Goal: Information Seeking & Learning: Learn about a topic

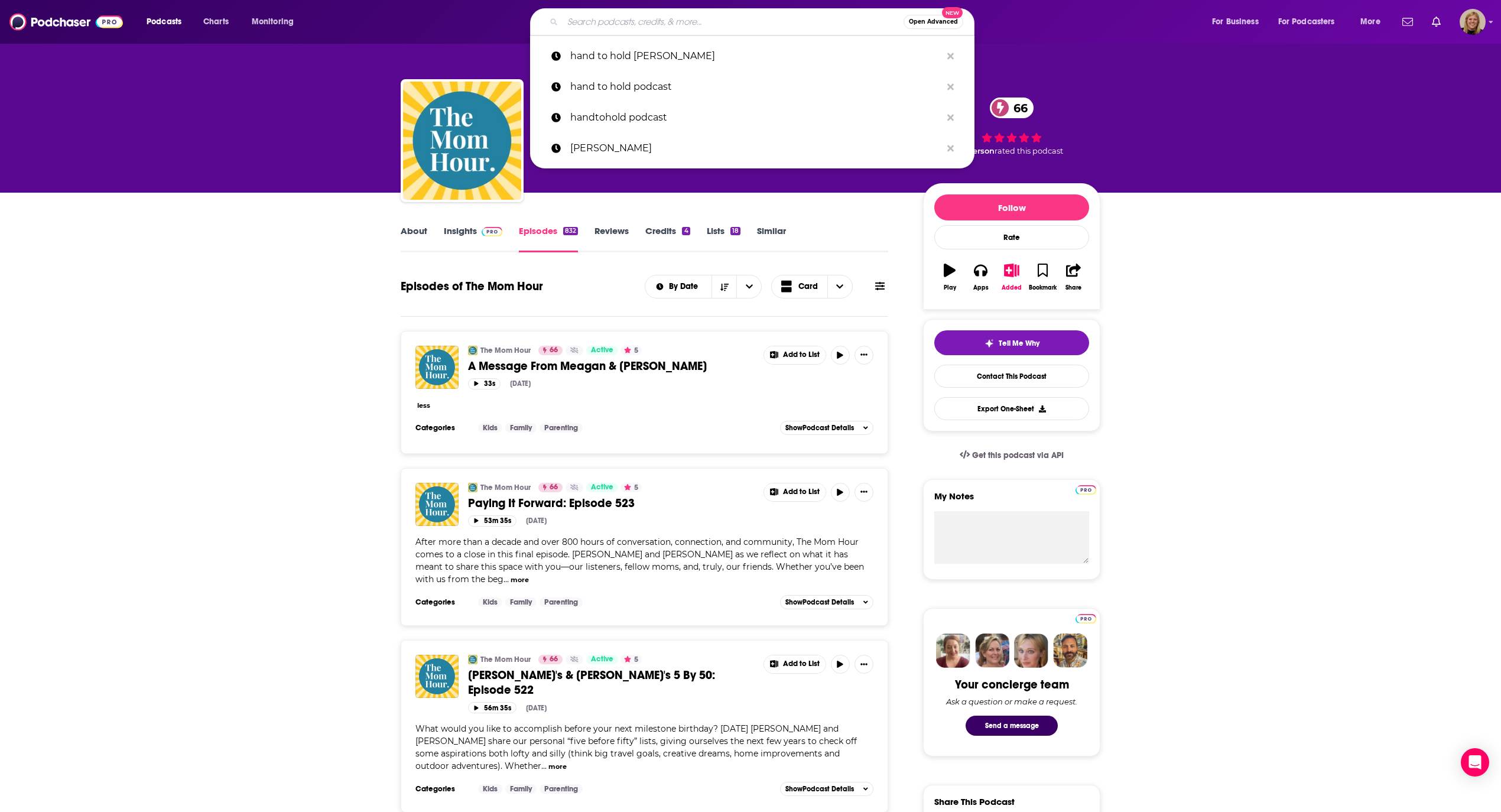
click at [657, 14] on input "Search podcasts, credits, & more..." at bounding box center [734, 21] width 341 height 19
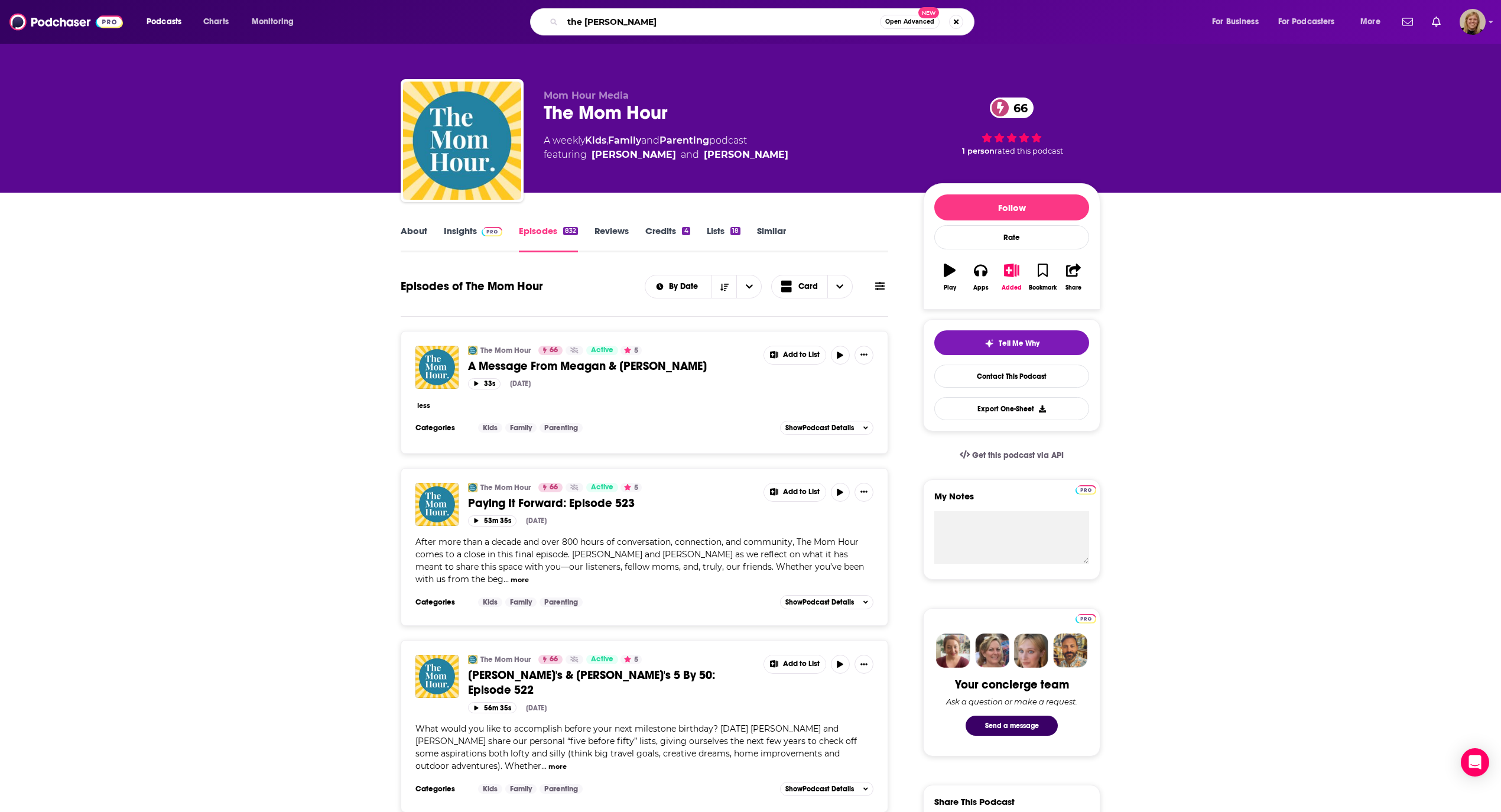
type input "the [PERSON_NAME] podcast"
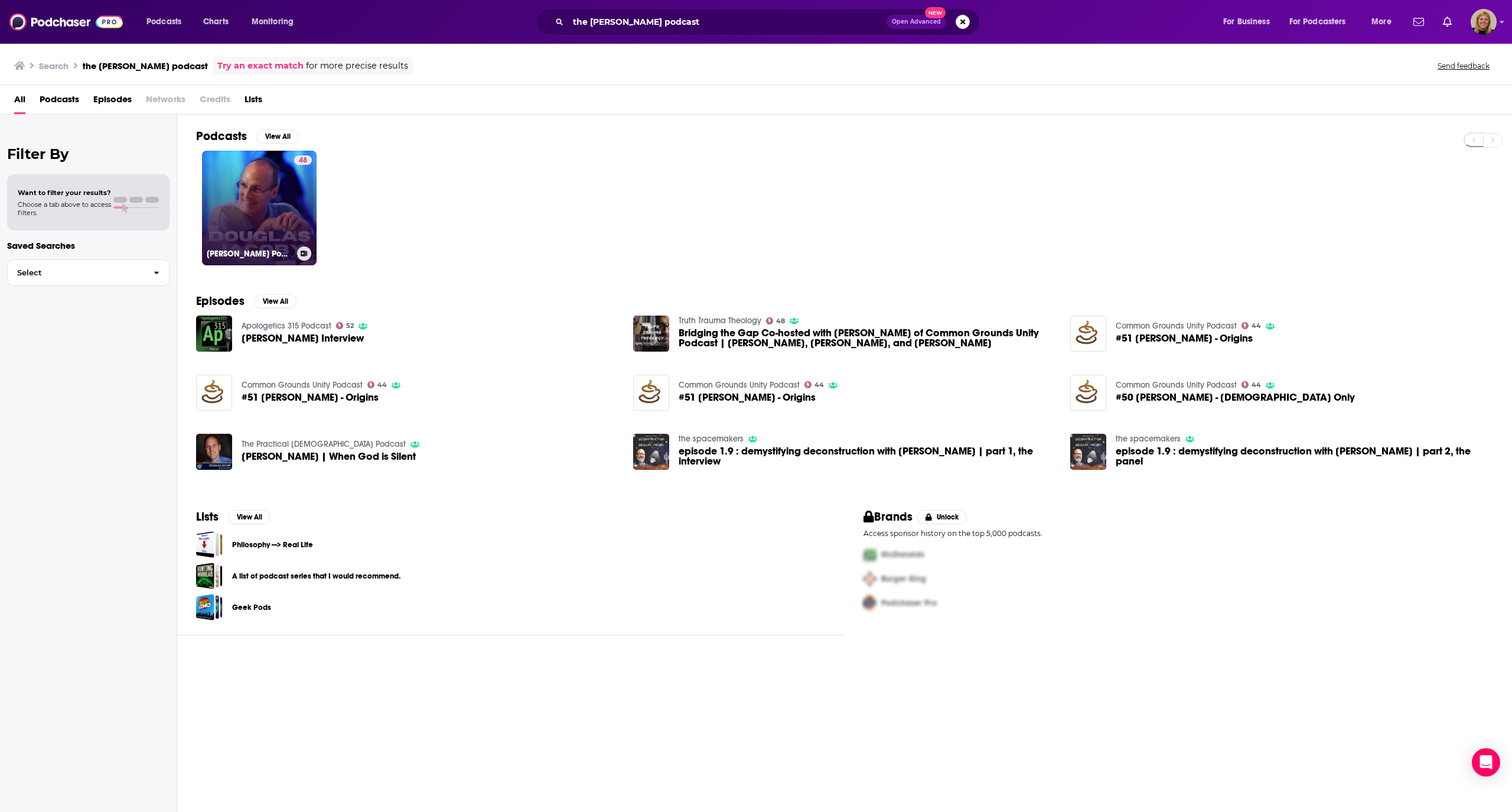
click at [281, 194] on link "48 [PERSON_NAME] Podcast" at bounding box center [259, 208] width 114 height 114
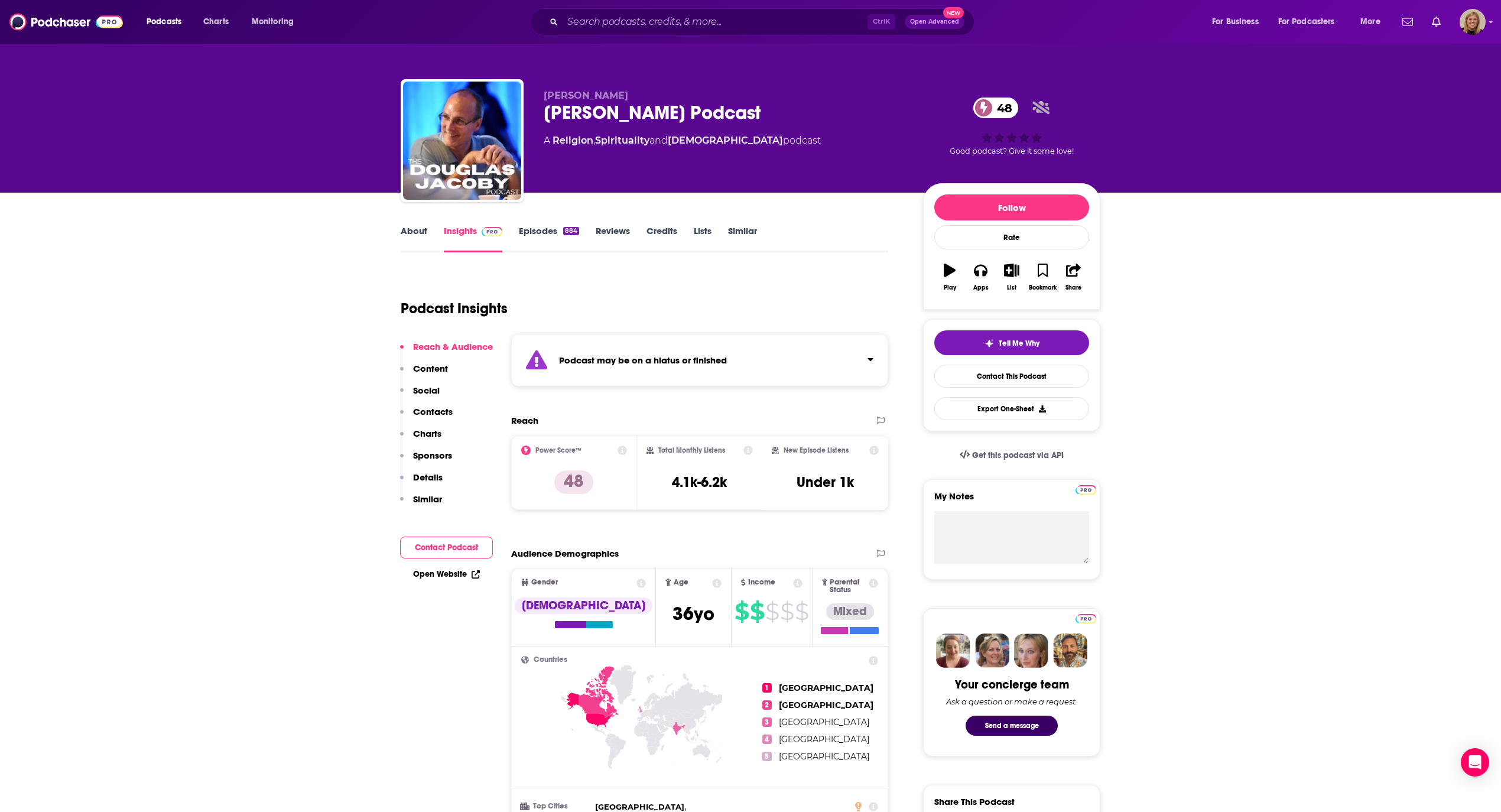
click at [686, 355] on strong "Podcast may be on a hiatus or finished" at bounding box center [643, 360] width 168 height 12
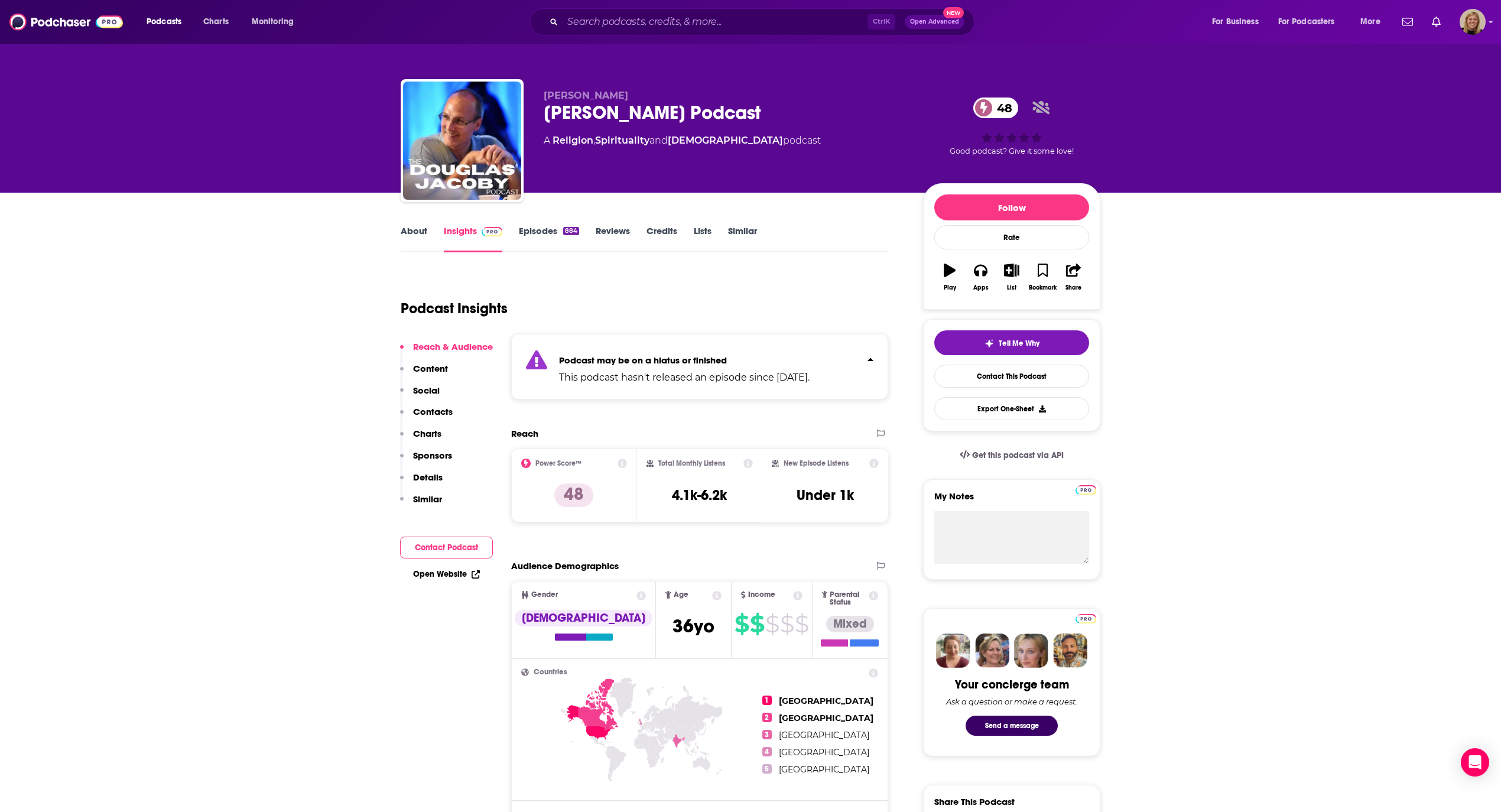
click at [407, 230] on link "About" at bounding box center [414, 239] width 27 height 27
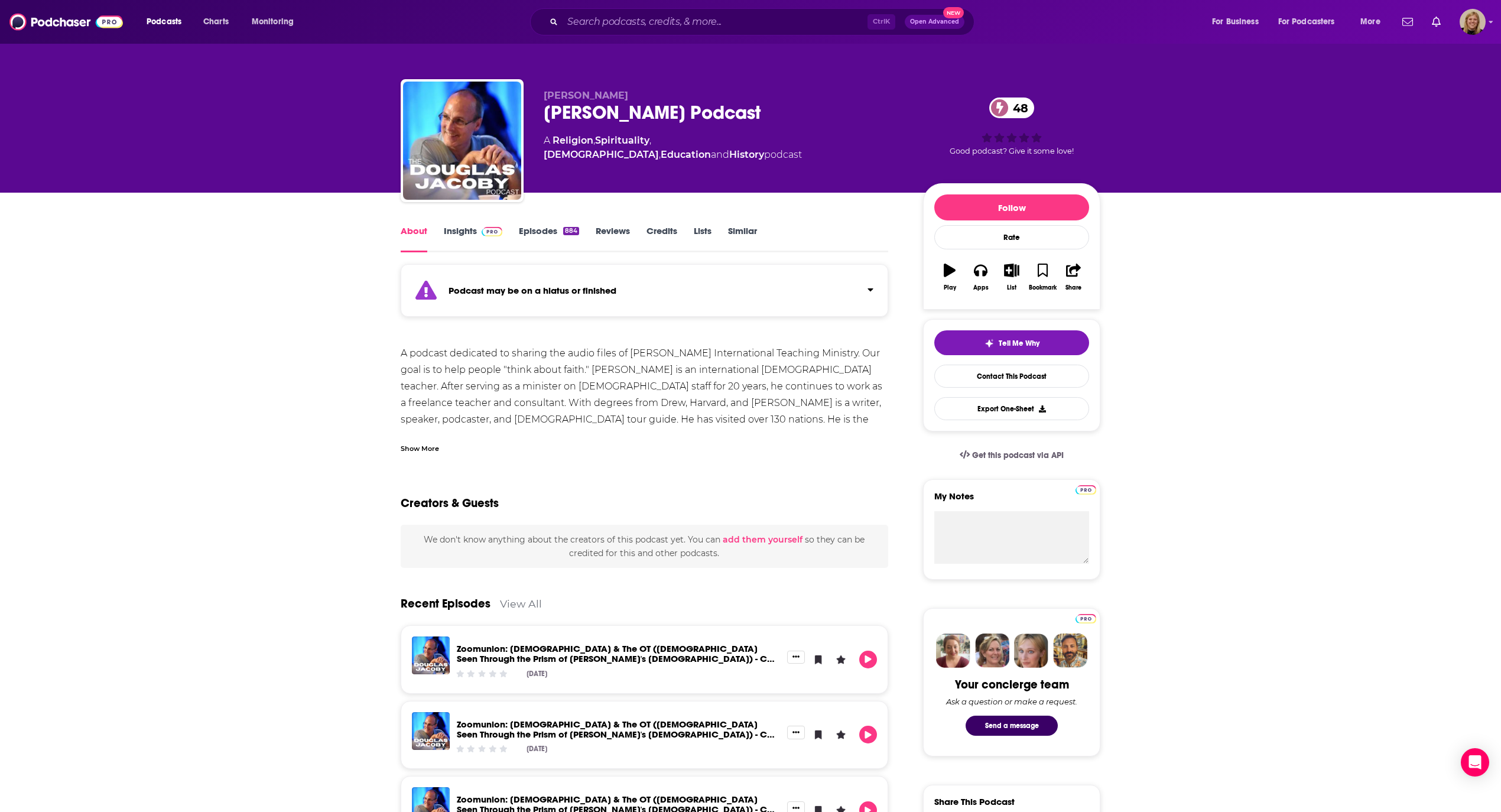
click at [416, 449] on div "Show More" at bounding box center [419, 448] width 38 height 12
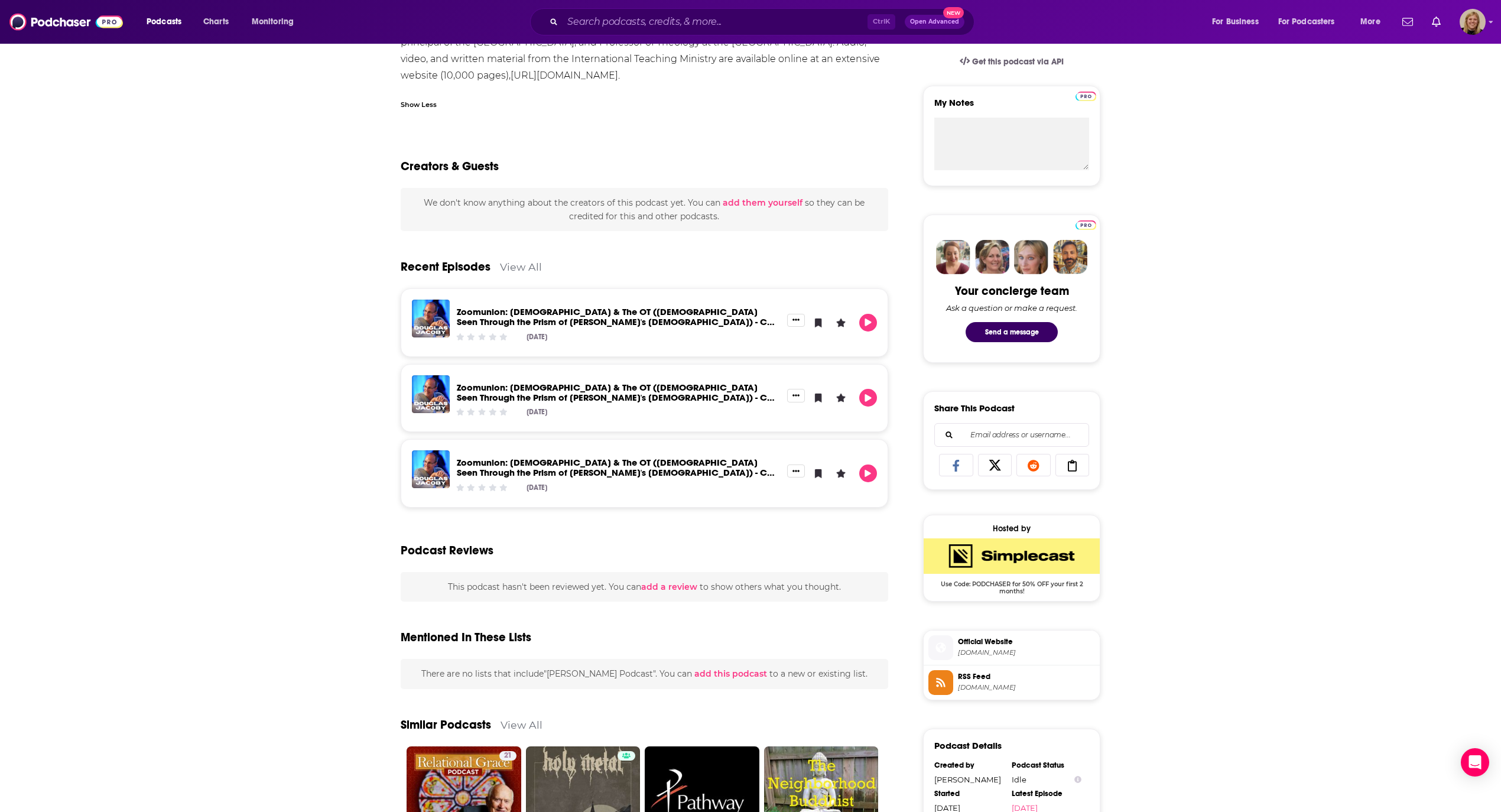
scroll to position [473, 0]
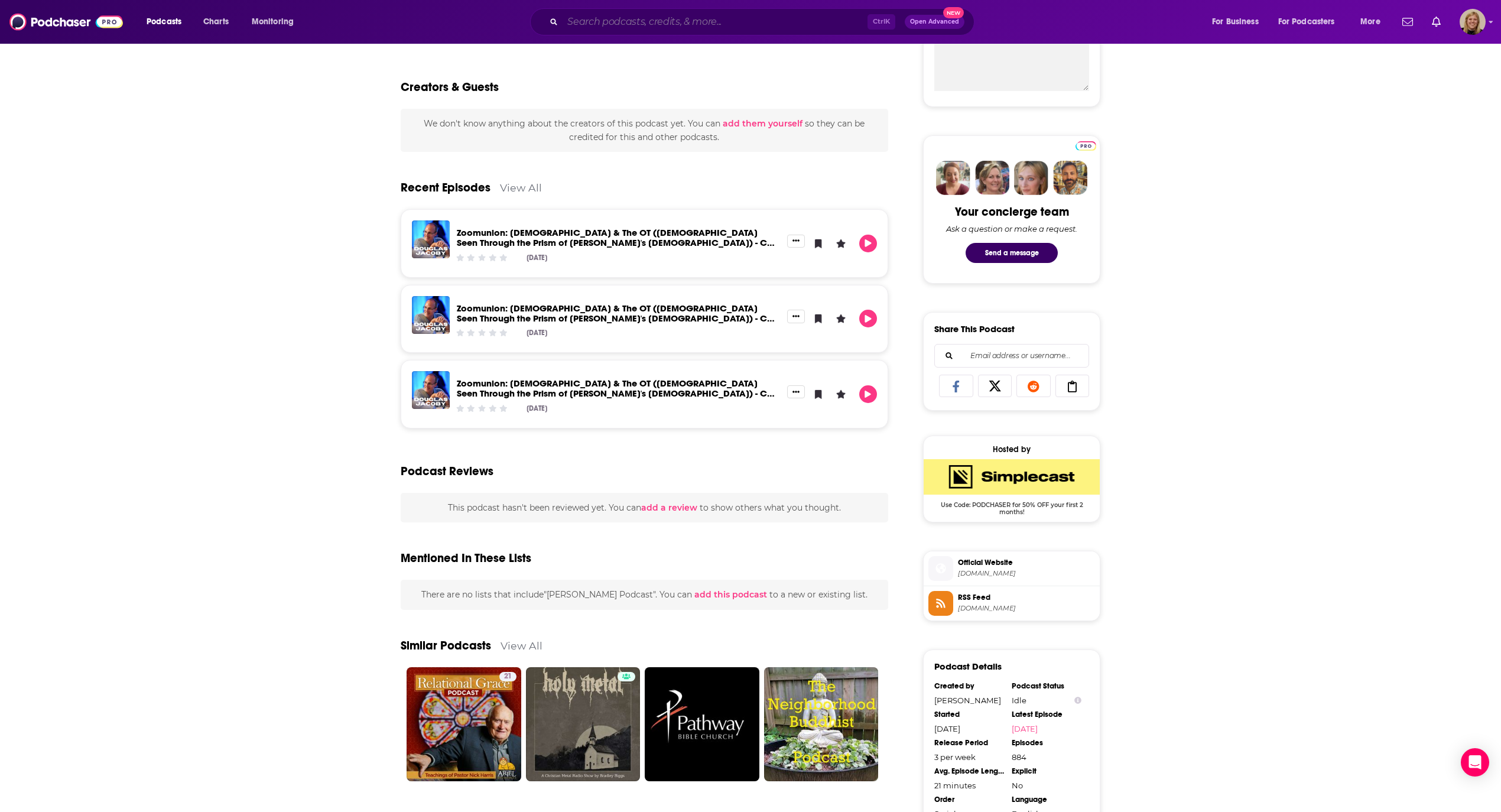
click at [593, 13] on input "Search podcasts, credits, & more..." at bounding box center [715, 21] width 305 height 19
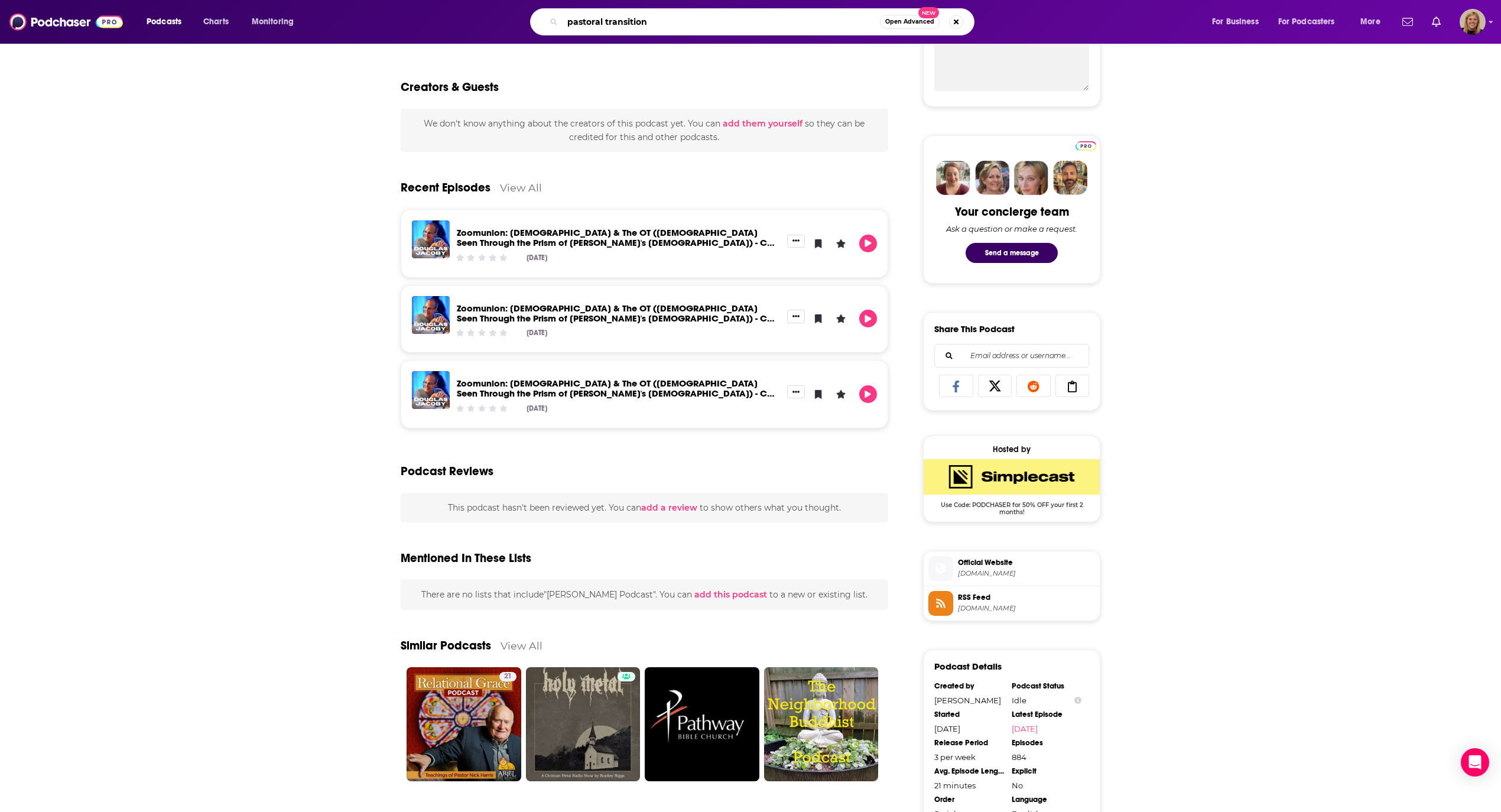
type input "pastoral transitions"
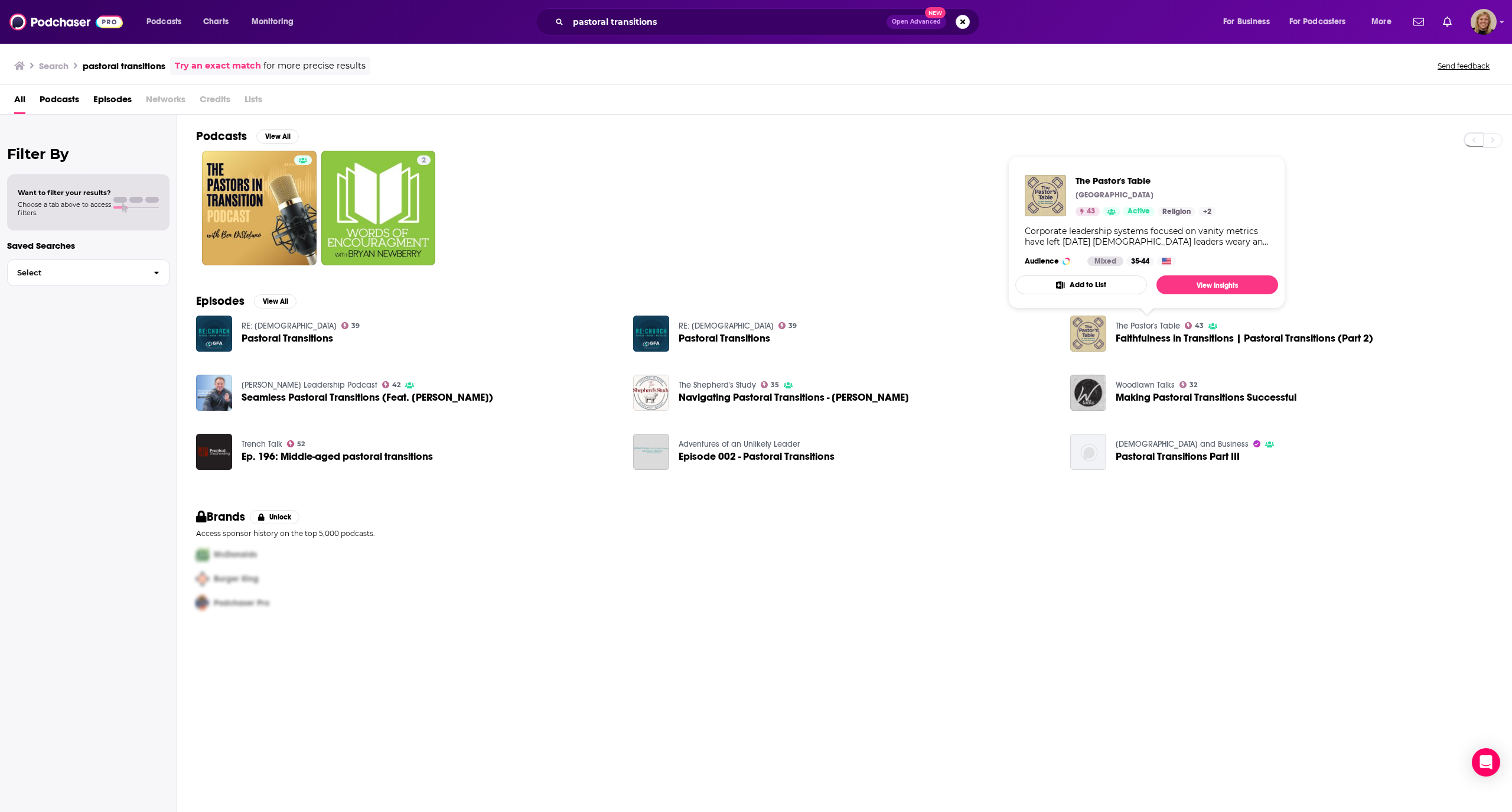
click at [1142, 326] on link "The Pastor's Table" at bounding box center [1148, 325] width 64 height 10
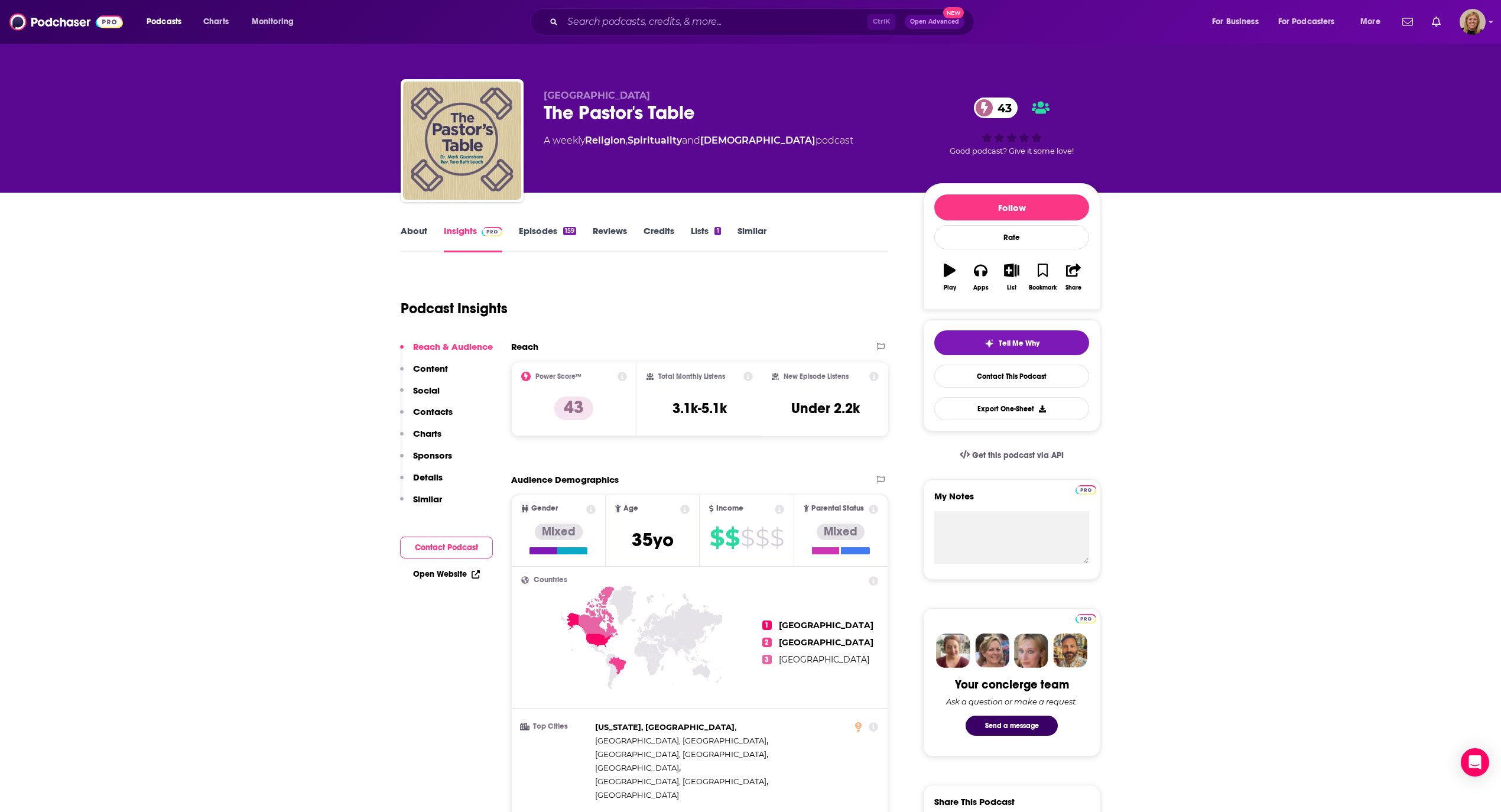
click at [410, 234] on link "About" at bounding box center [414, 239] width 27 height 27
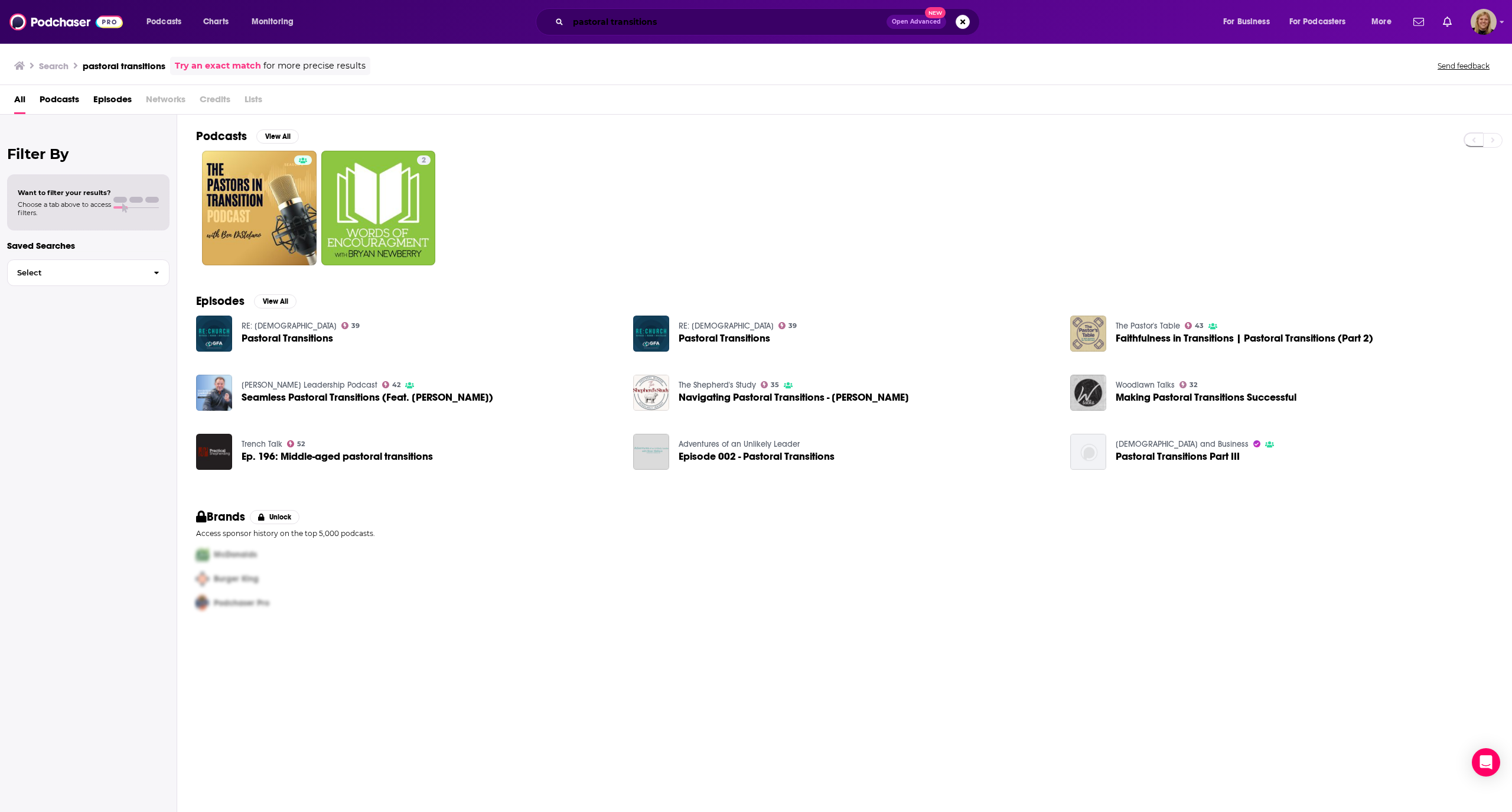
click at [676, 24] on input "pastoral transitions" at bounding box center [727, 21] width 318 height 19
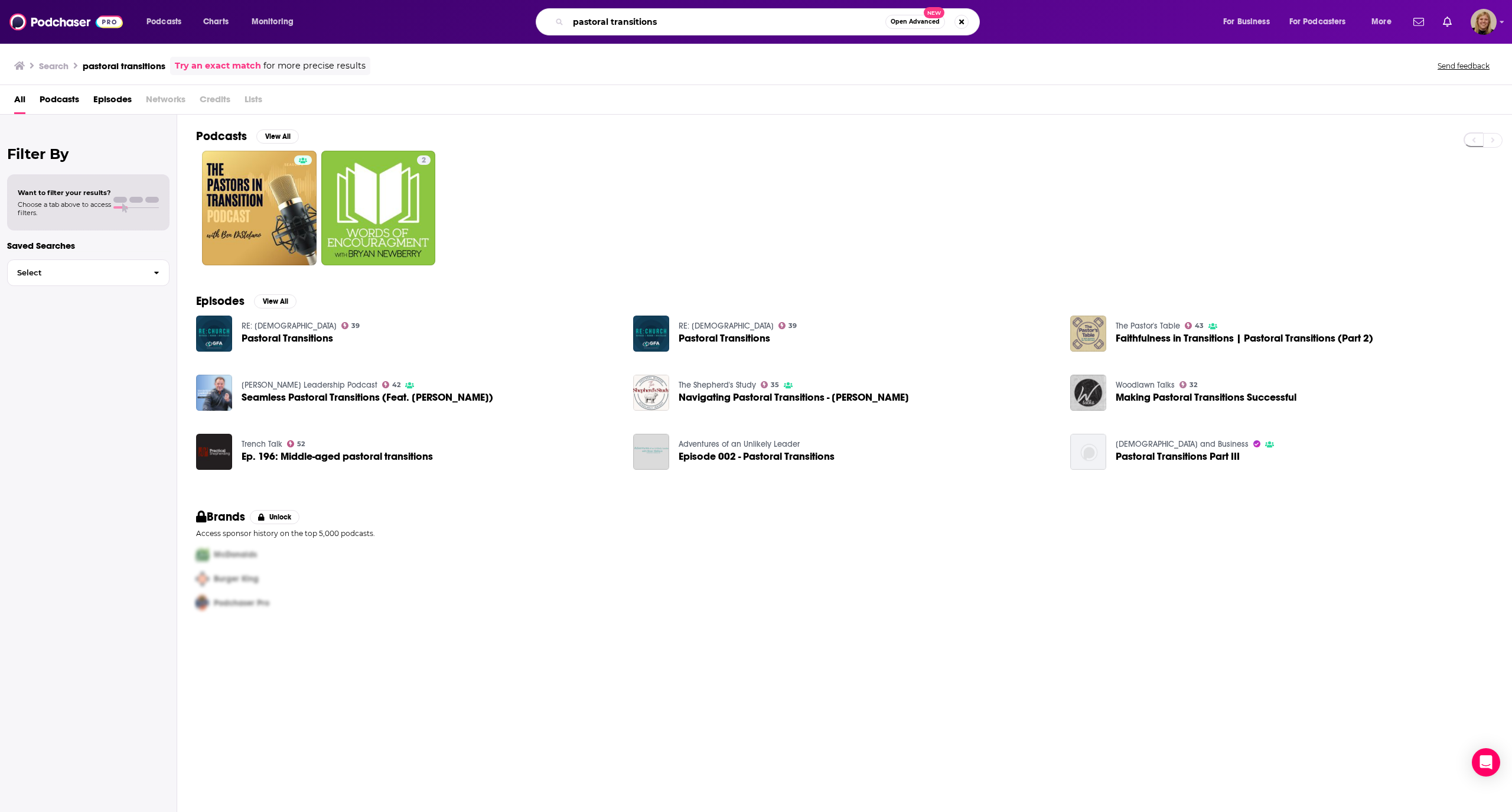
click at [676, 24] on input "pastoral transitions" at bounding box center [726, 21] width 317 height 19
type input "ministry transitions [PERSON_NAME]"
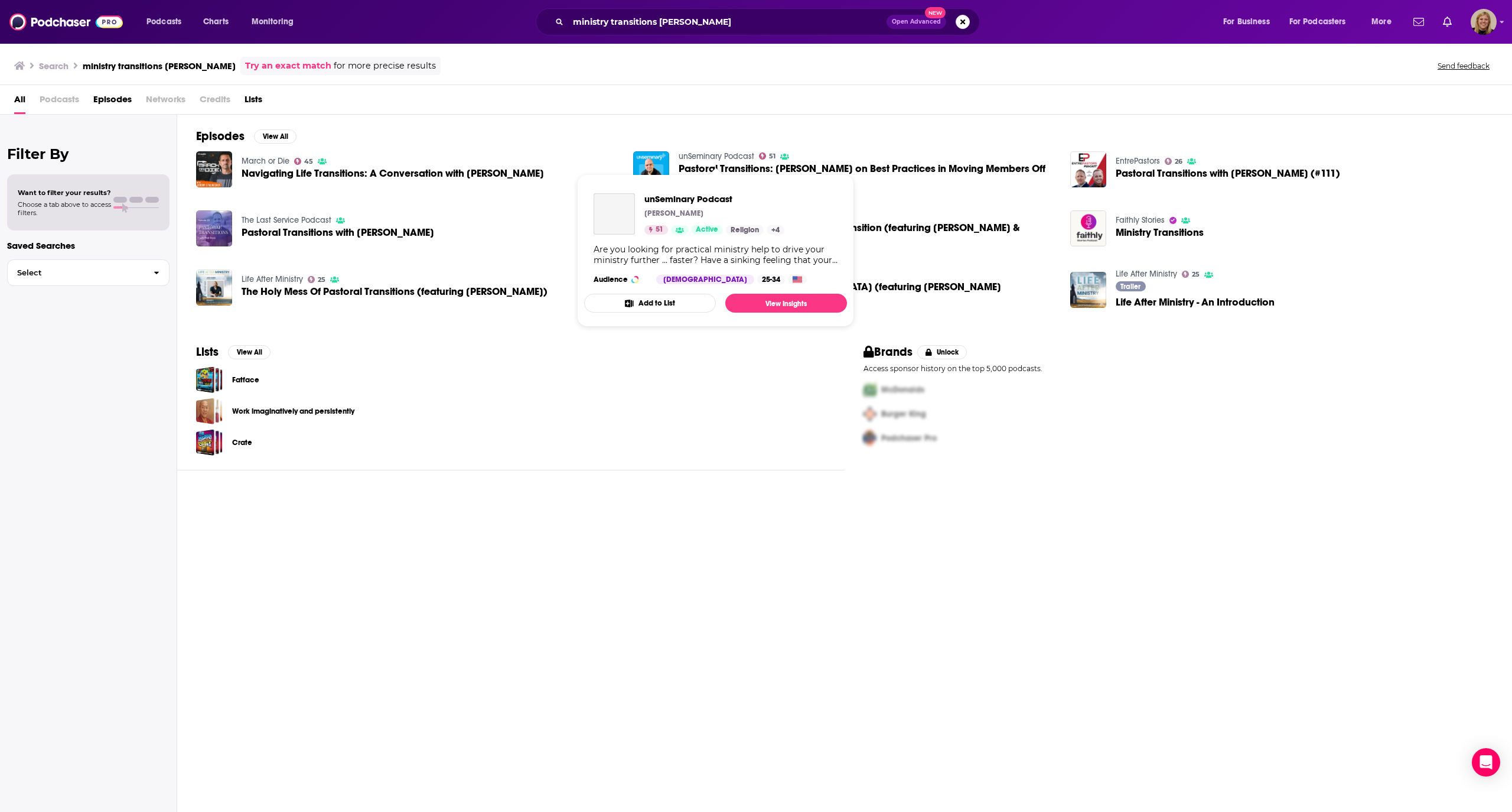
click at [710, 156] on link "unSeminary Podcast" at bounding box center [716, 155] width 76 height 10
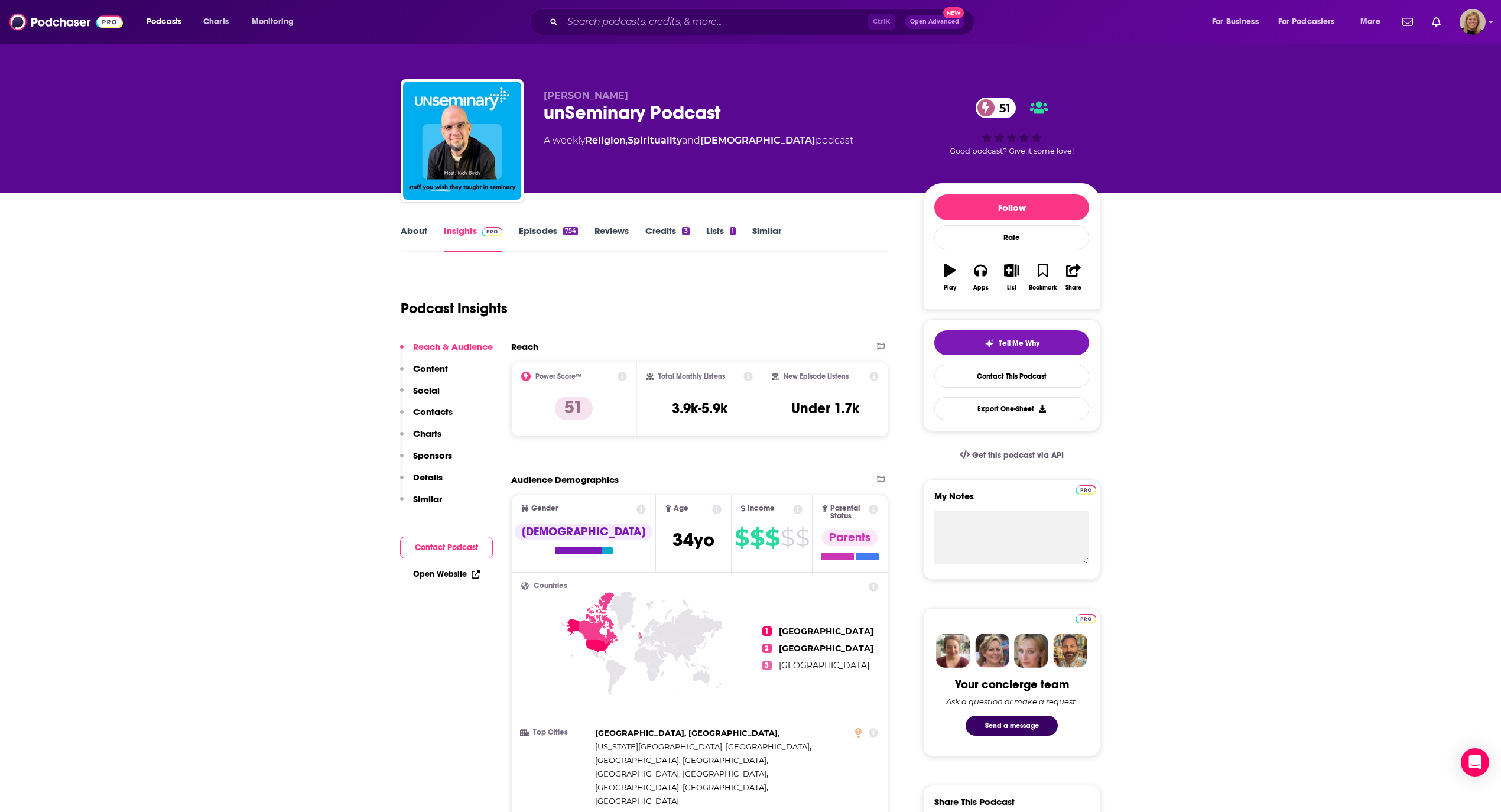
click at [414, 235] on link "About" at bounding box center [414, 239] width 27 height 27
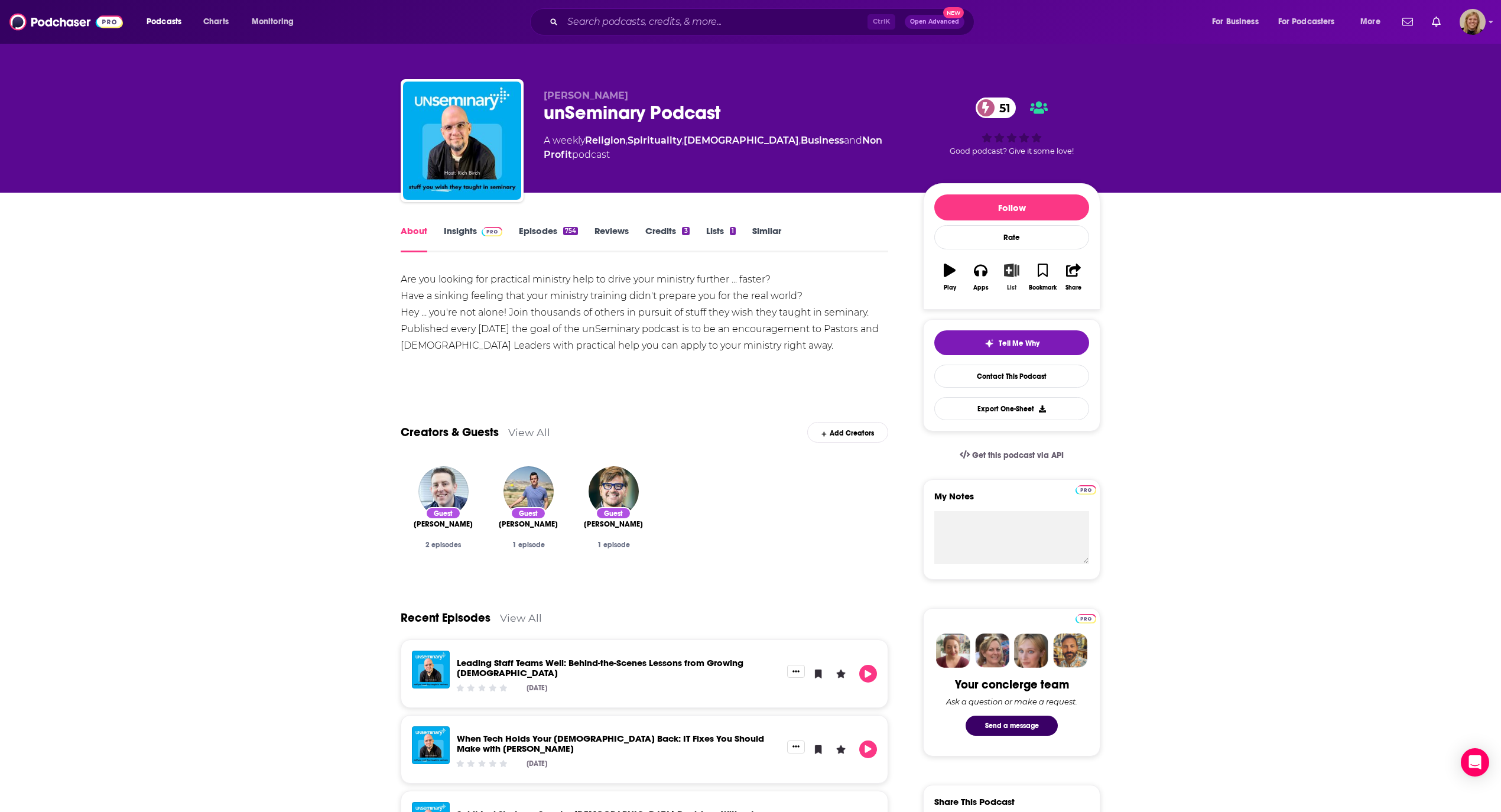
click at [1007, 276] on icon "button" at bounding box center [1011, 270] width 15 height 13
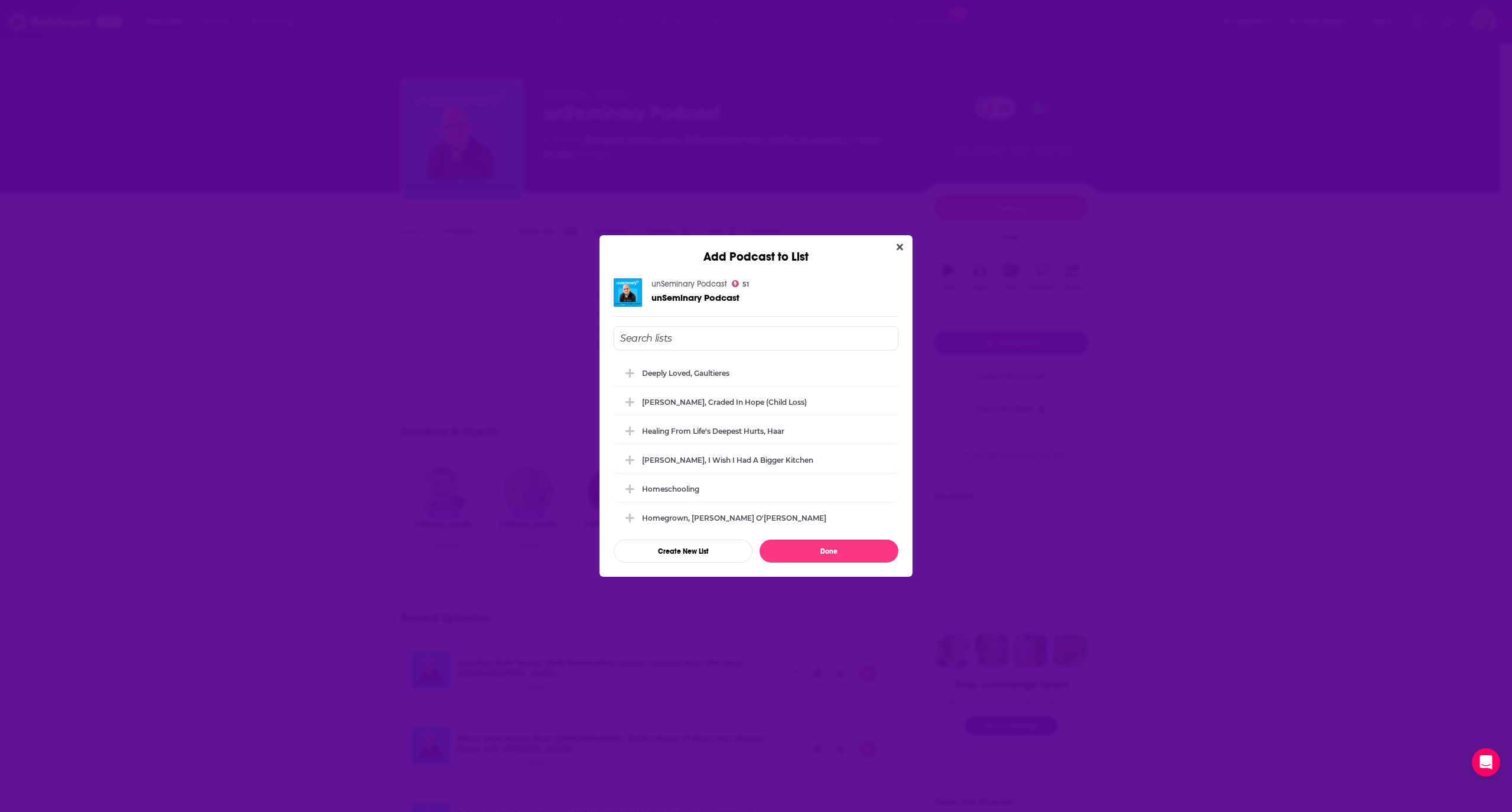
click at [731, 409] on div "[PERSON_NAME], Craded in Hope (Child Loss)" at bounding box center [756, 401] width 285 height 26
click at [731, 409] on div "[PERSON_NAME], Craded in Hope (Child Loss)" at bounding box center [756, 400] width 285 height 26
click at [714, 341] on input "Add Podcast To List" at bounding box center [756, 338] width 285 height 24
click at [702, 371] on div "Deeply Loved, Gaultieres" at bounding box center [689, 373] width 95 height 9
click at [626, 399] on icon "Add Podcast To List" at bounding box center [630, 402] width 9 height 11
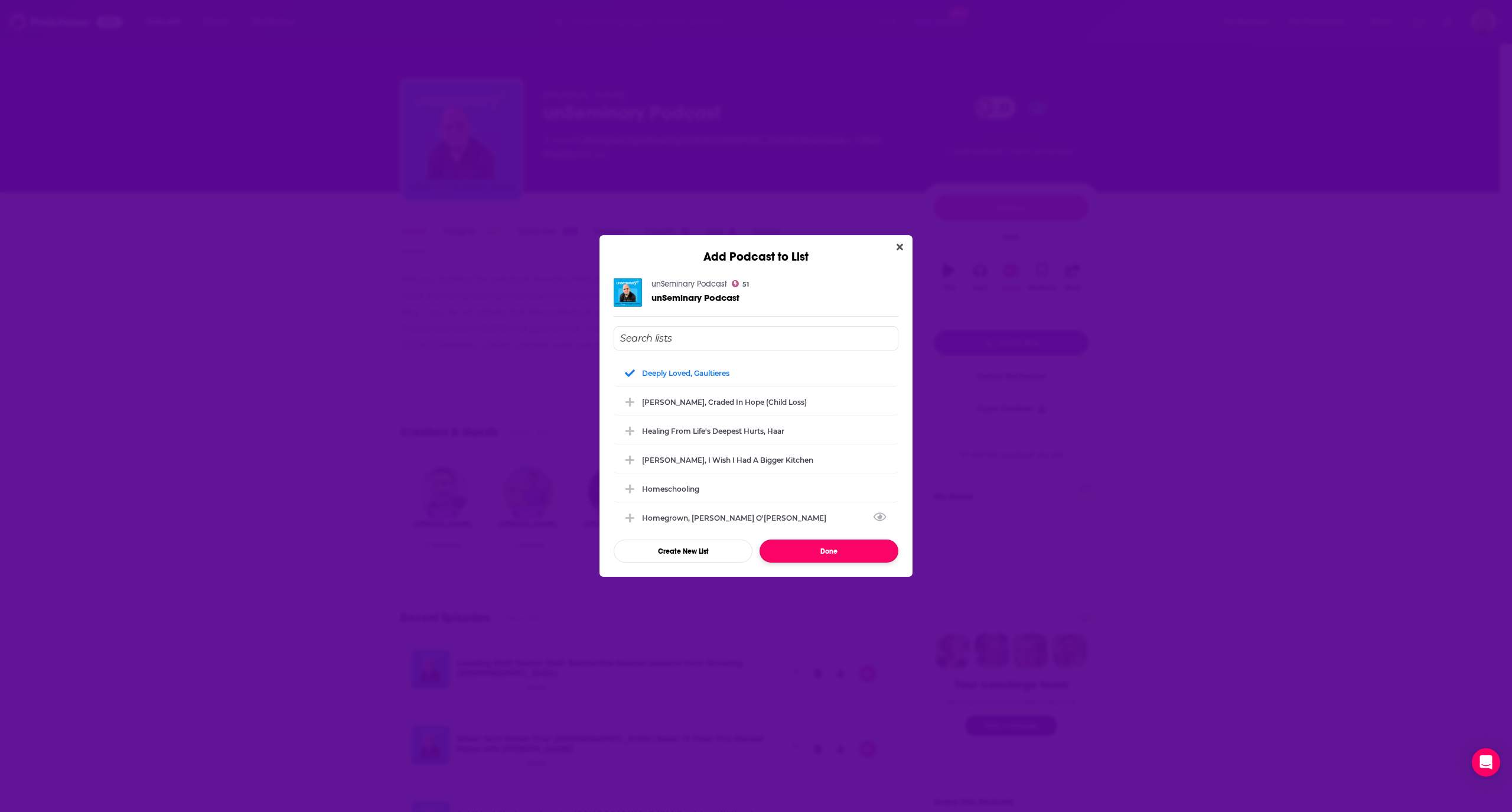
click at [843, 548] on button "Done" at bounding box center [828, 551] width 138 height 23
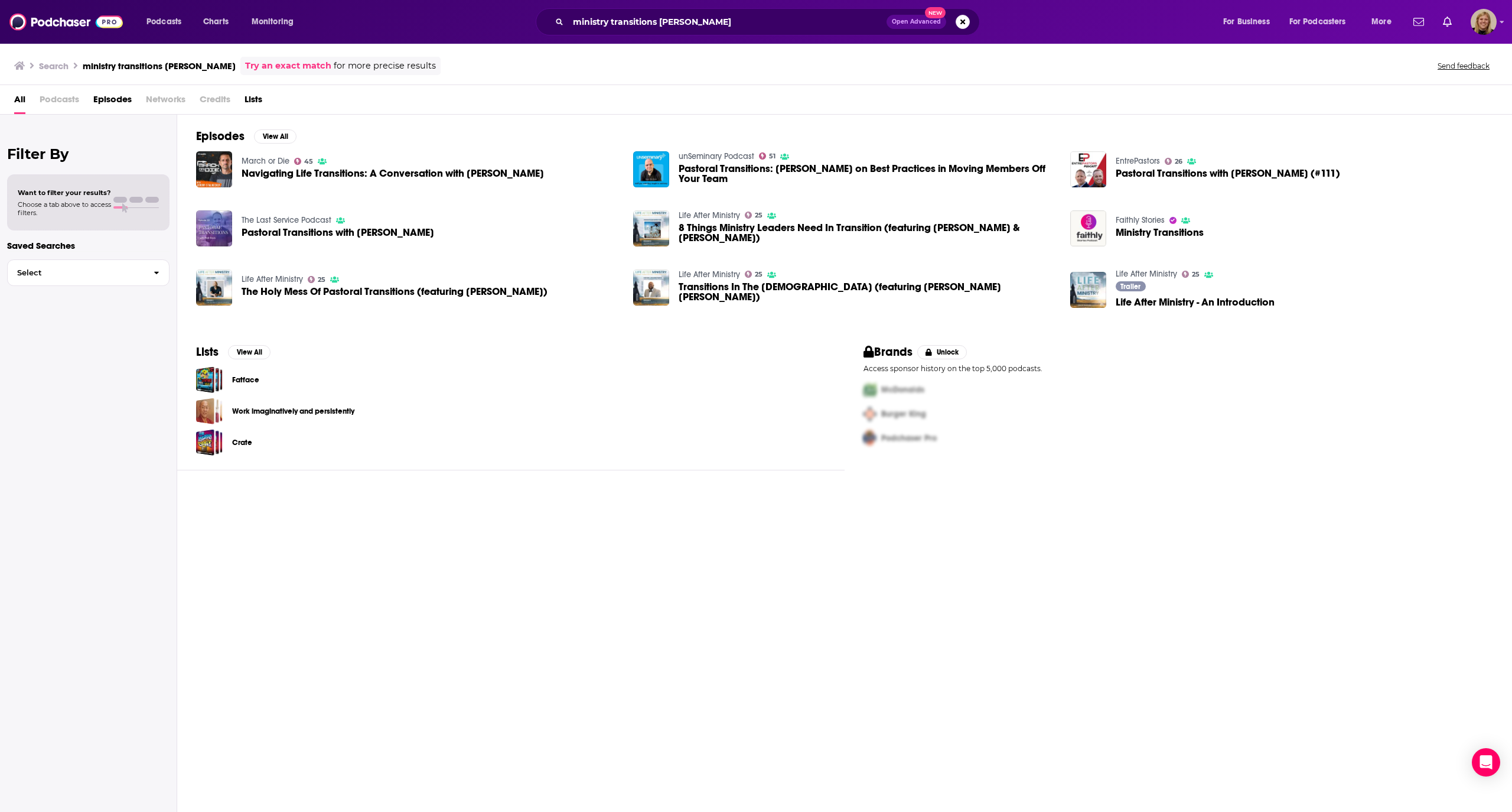
click at [266, 163] on link "March or Die" at bounding box center [265, 161] width 48 height 10
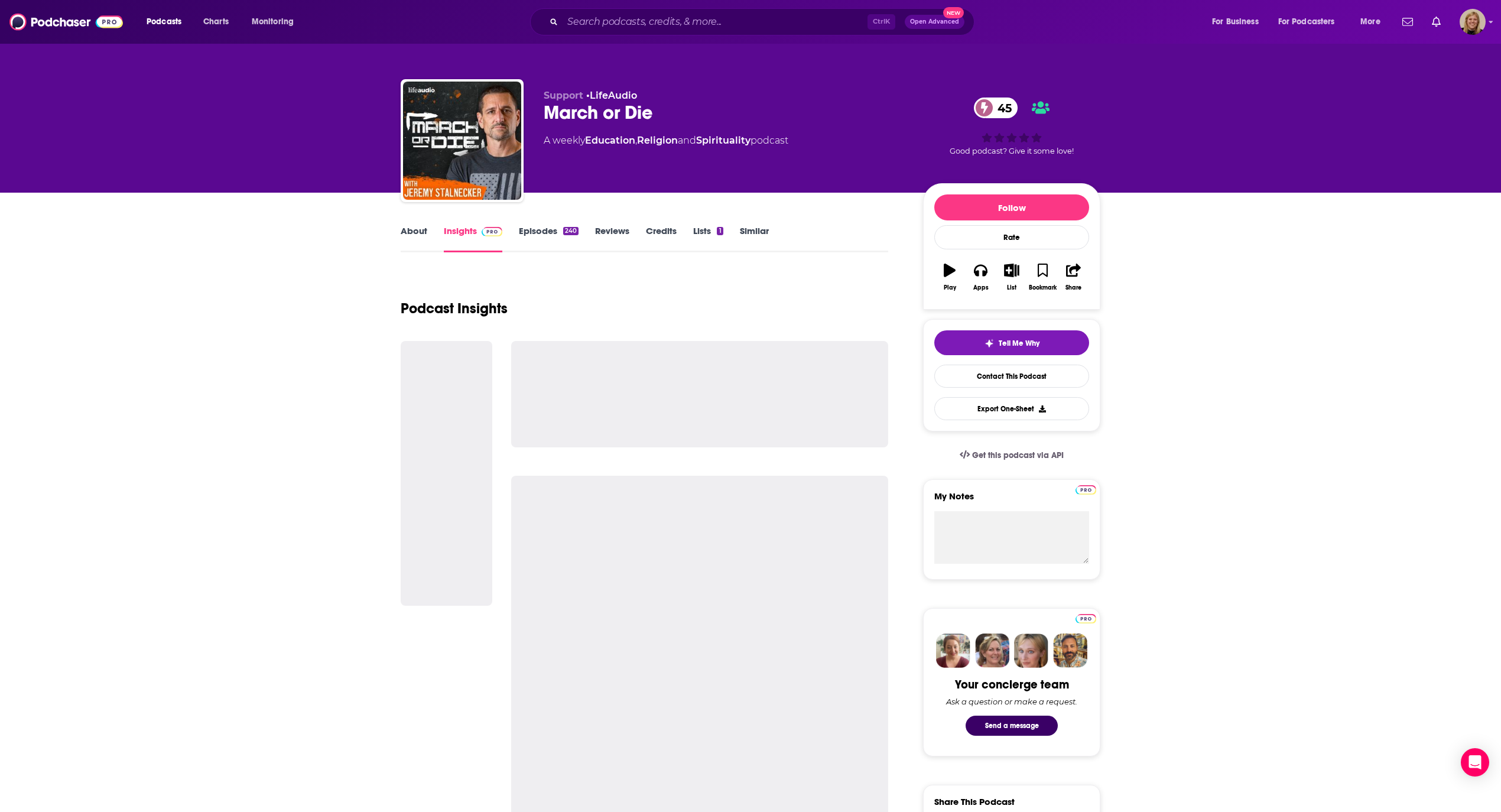
click at [414, 234] on link "About" at bounding box center [414, 239] width 27 height 27
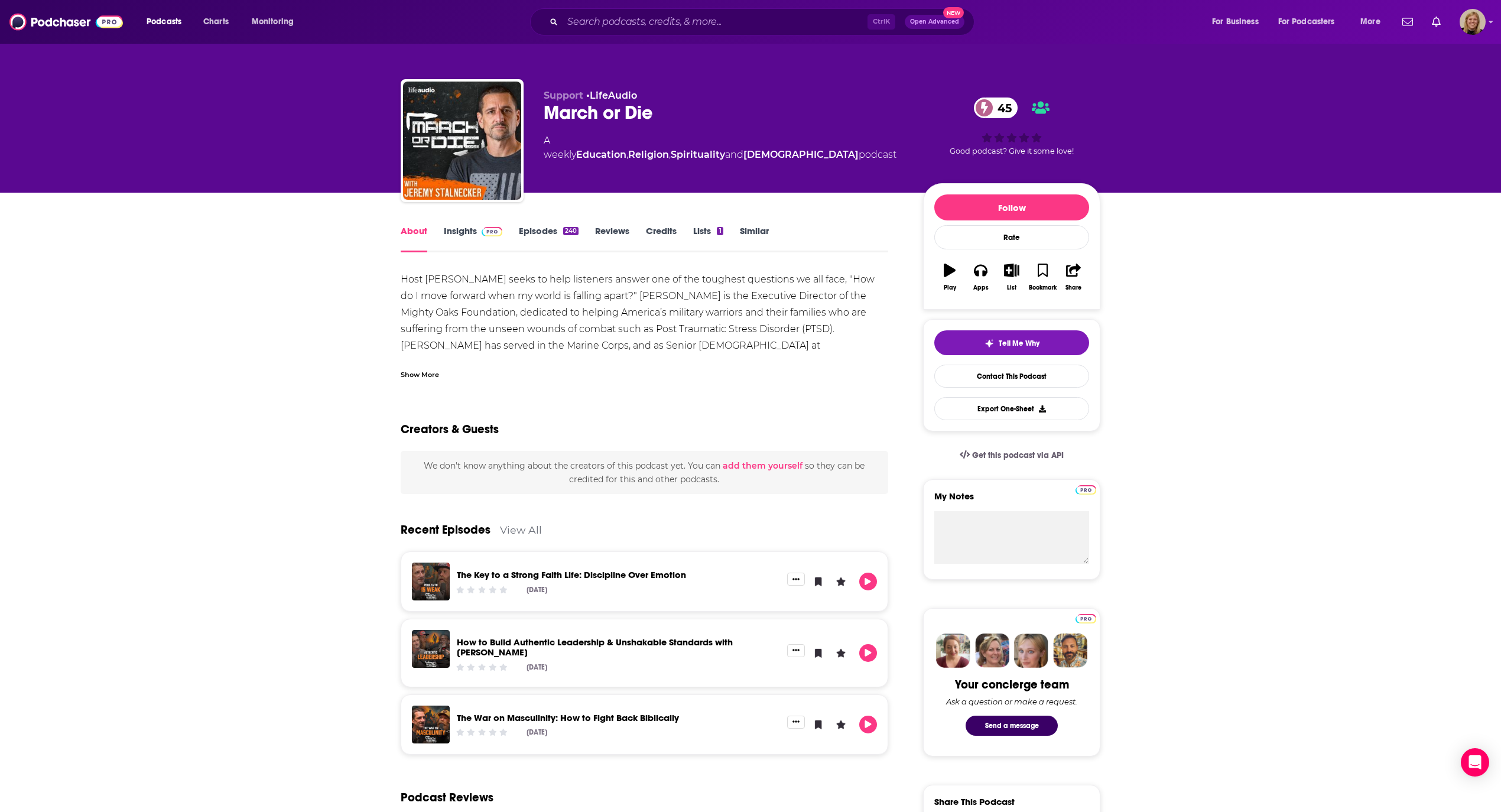
click at [415, 371] on div "Show More" at bounding box center [419, 373] width 38 height 12
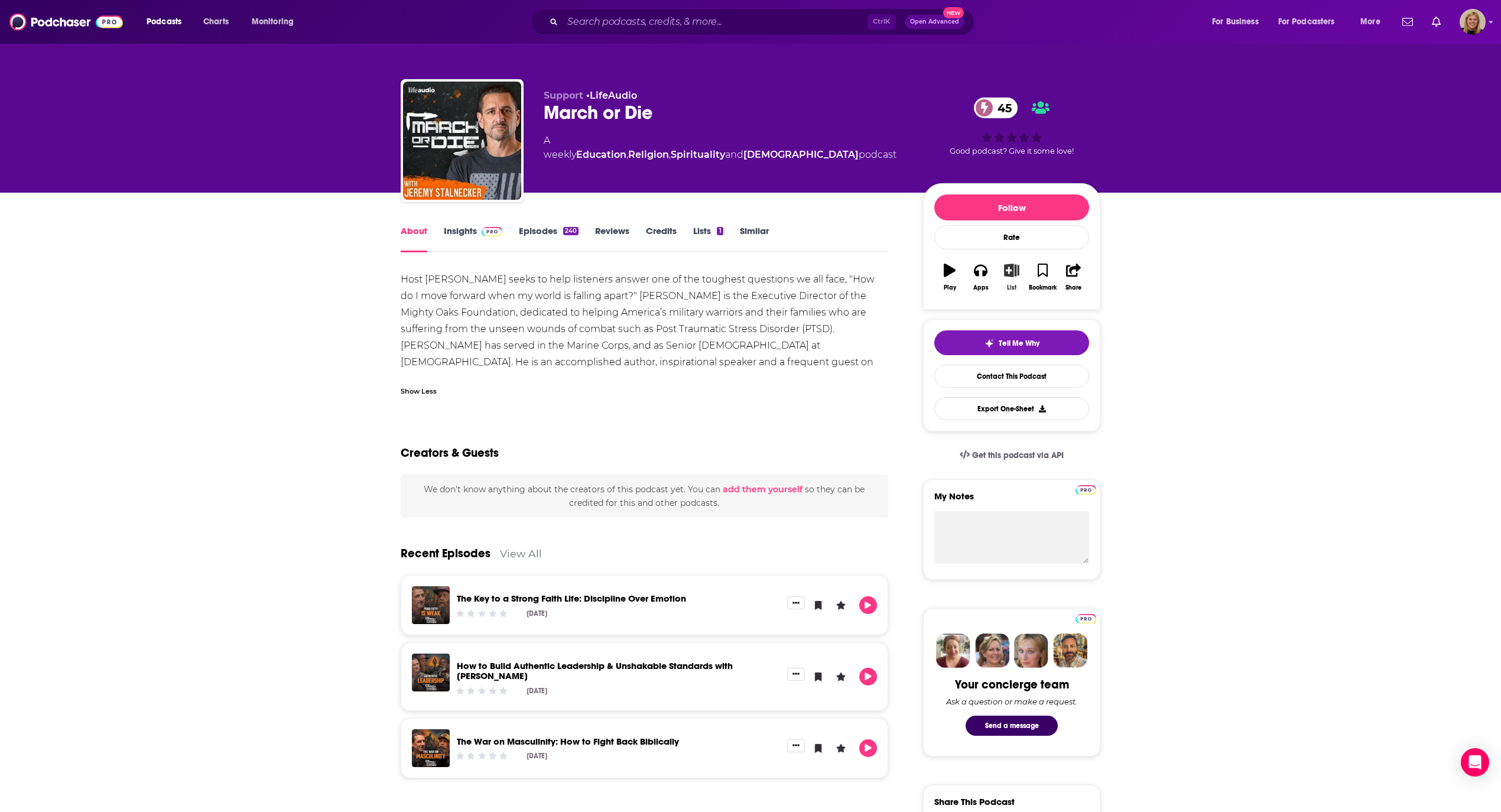
click at [1011, 273] on icon "button" at bounding box center [1011, 270] width 15 height 13
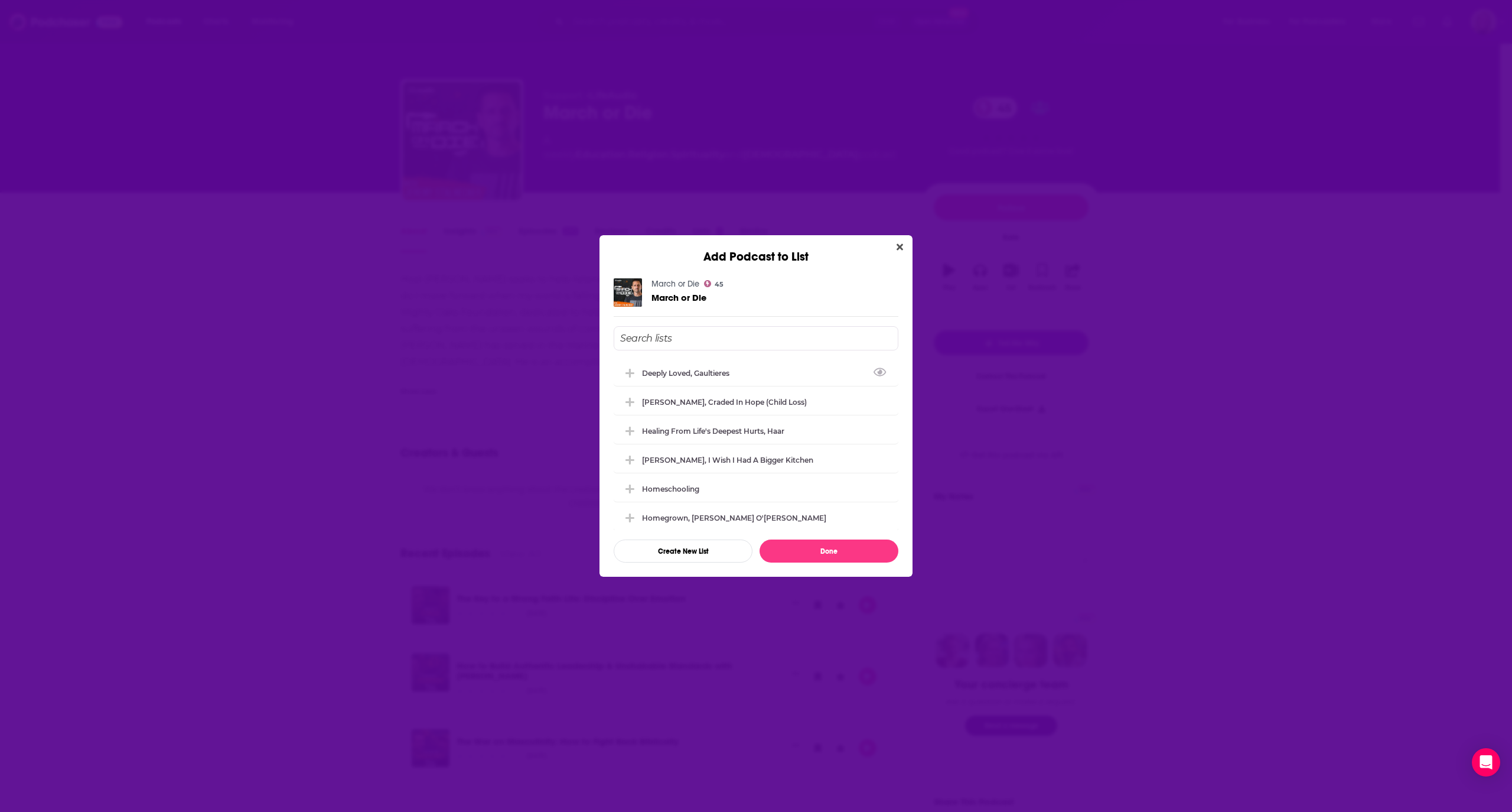
click at [717, 337] on input "Add Podcast To List" at bounding box center [756, 338] width 285 height 24
click at [719, 369] on div "Healing from Life's Deepest Hurts, Haar" at bounding box center [716, 373] width 149 height 9
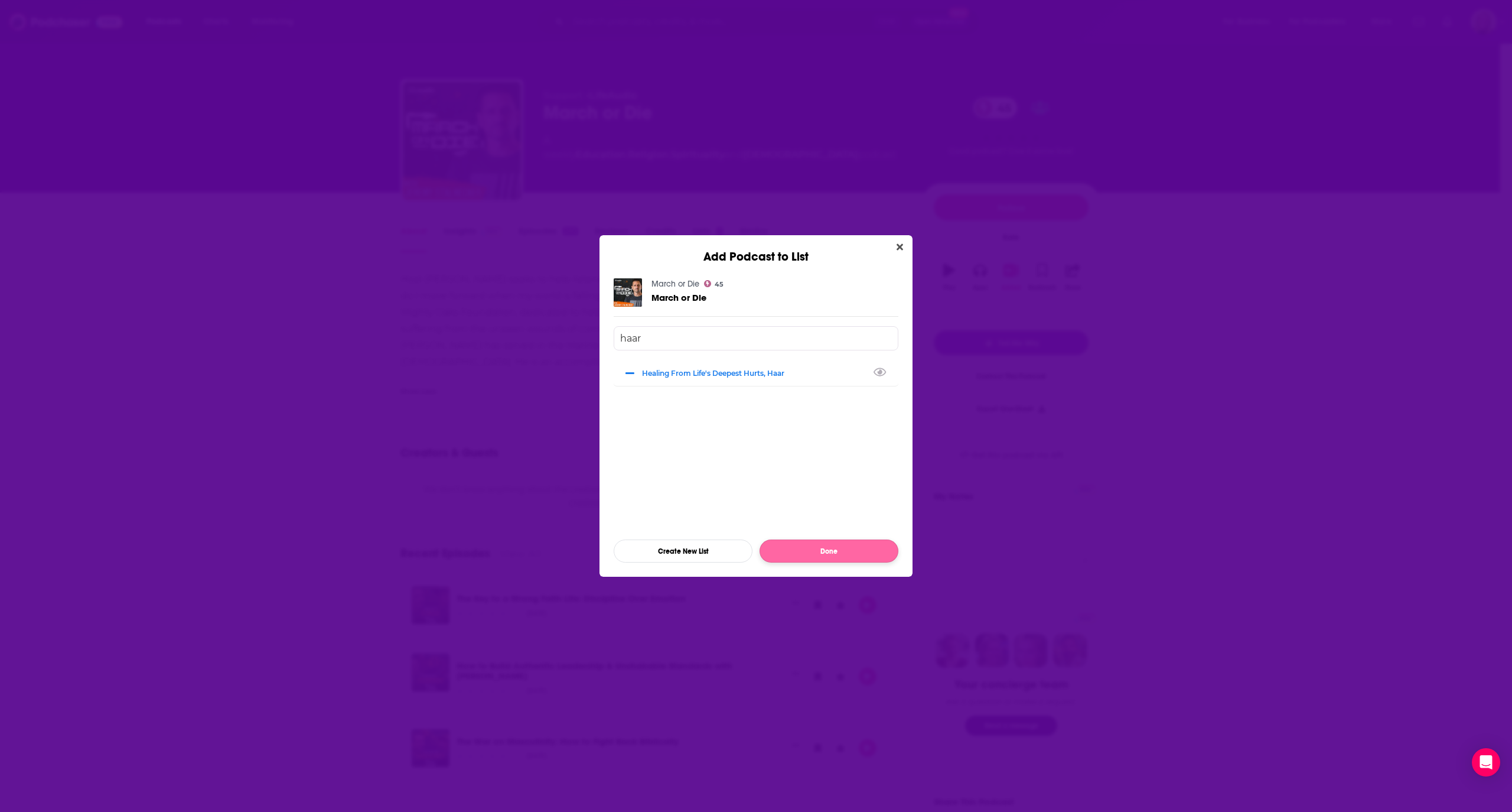
type input "haar"
click at [825, 557] on button "Done" at bounding box center [828, 551] width 138 height 23
